Goal: Information Seeking & Learning: Learn about a topic

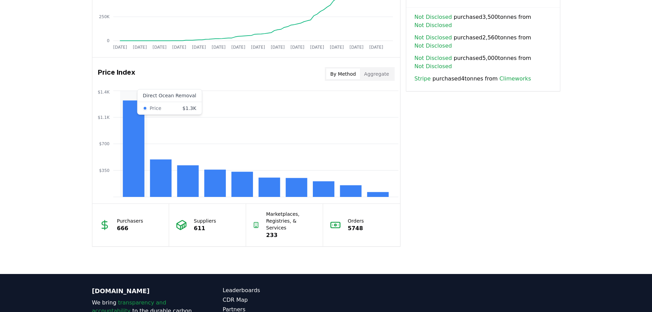
scroll to position [514, 0]
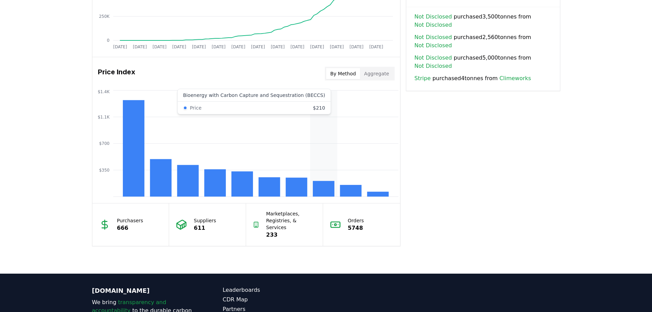
click at [326, 185] on rect at bounding box center [324, 189] width 22 height 16
click at [384, 73] on button "Aggregate" at bounding box center [376, 73] width 33 height 11
click at [341, 74] on button "By Method" at bounding box center [343, 73] width 34 height 11
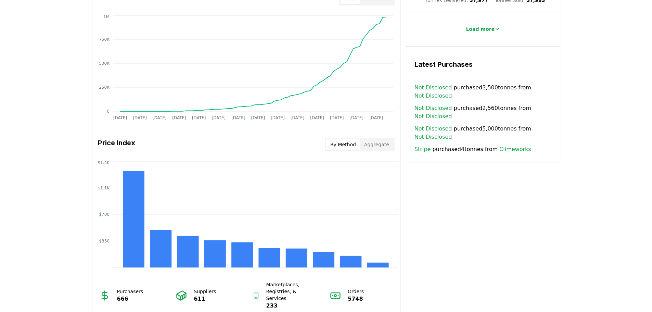
scroll to position [445, 0]
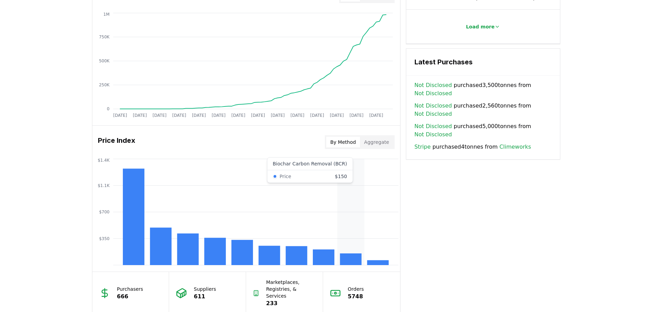
click at [356, 264] on rect at bounding box center [351, 259] width 22 height 12
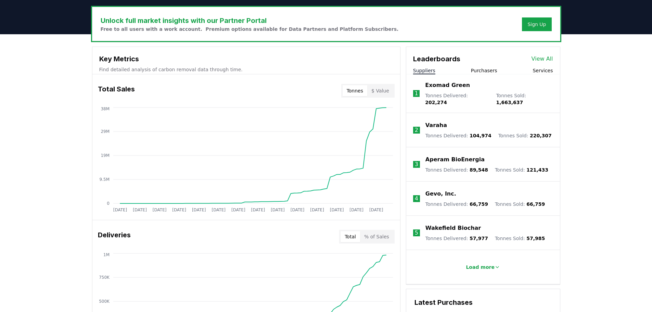
scroll to position [205, 0]
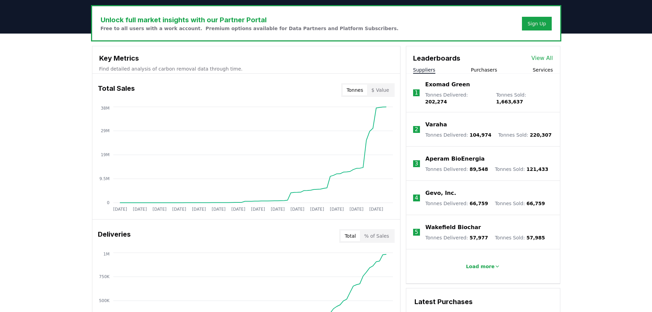
click at [479, 74] on li "1 Exomad Green Tonnes Delivered : 202,274 Tonnes Sold : 1,663,637" at bounding box center [483, 93] width 154 height 39
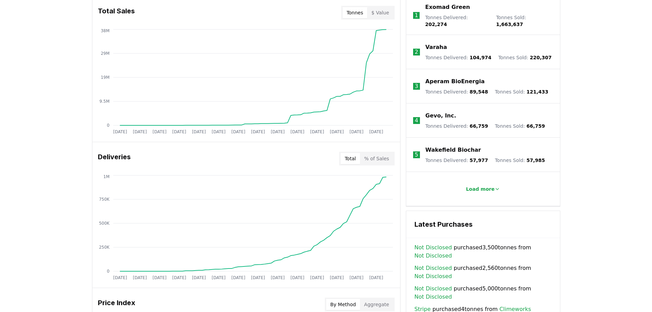
scroll to position [411, 0]
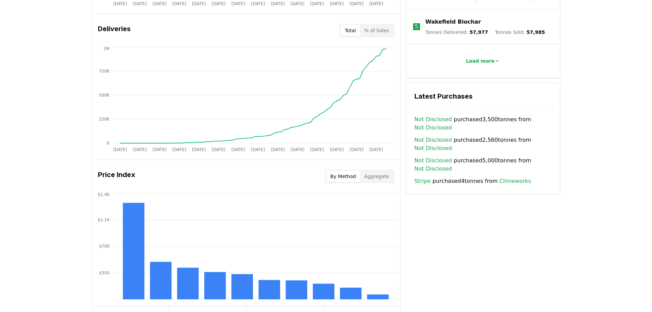
click at [427, 115] on link "Not Disclosed" at bounding box center [434, 119] width 38 height 8
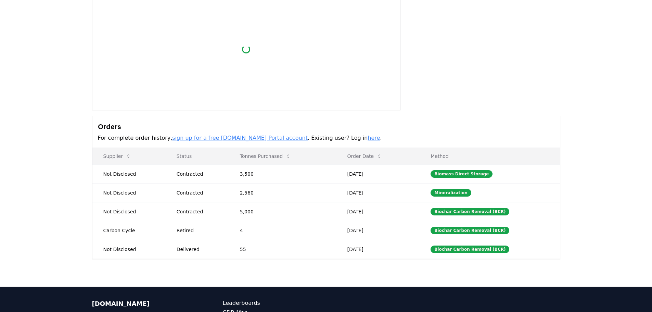
scroll to position [103, 0]
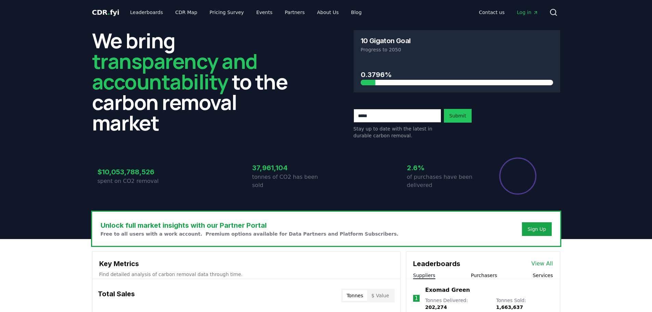
scroll to position [411, 0]
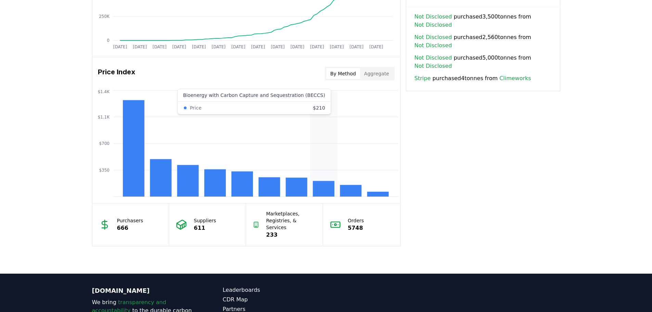
scroll to position [171, 0]
